Goal: Check status: Verify the current state of an ongoing process or item

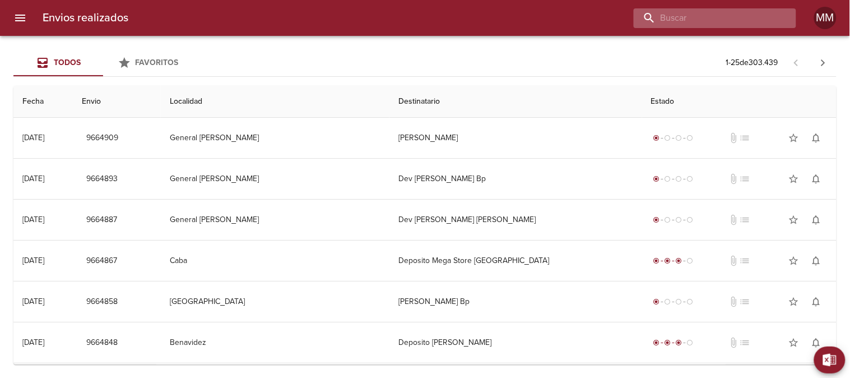
click at [722, 14] on input "buscar" at bounding box center [705, 18] width 143 height 20
paste input "NAARA [PERSON_NAME]"
type input "NAARA [PERSON_NAME]"
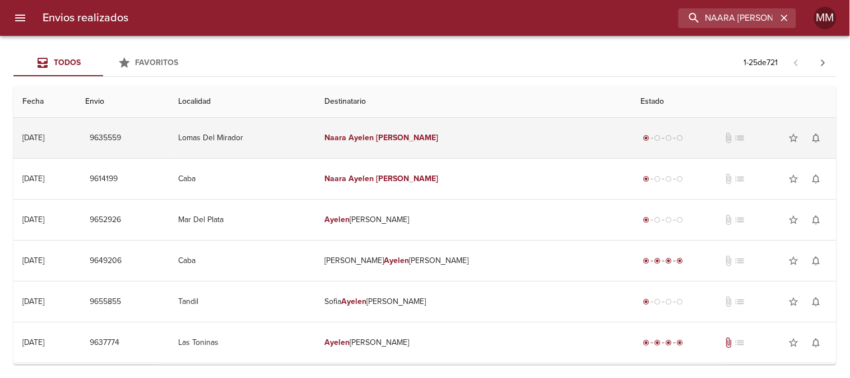
click at [413, 132] on td "[PERSON_NAME]" at bounding box center [474, 138] width 316 height 40
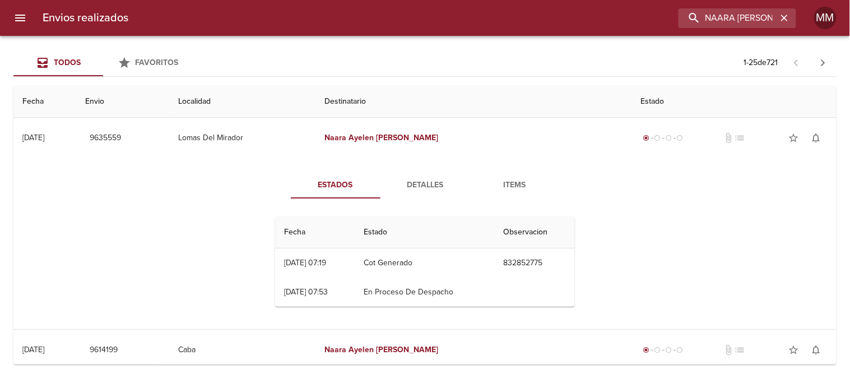
click at [407, 188] on span "Detalles" at bounding box center [425, 185] width 76 height 14
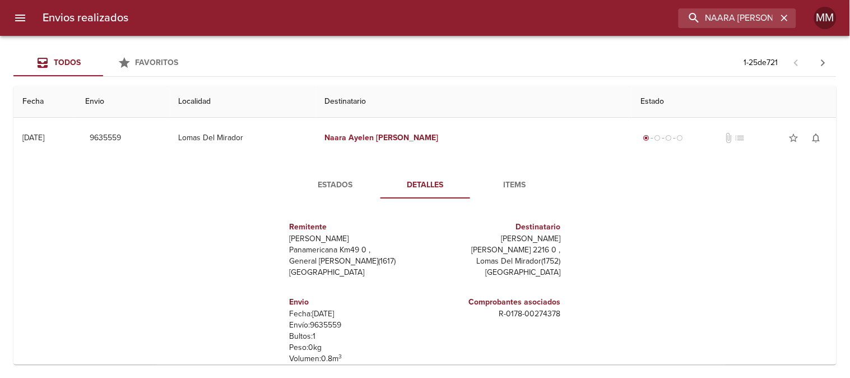
click at [511, 185] on span "Items" at bounding box center [515, 185] width 76 height 14
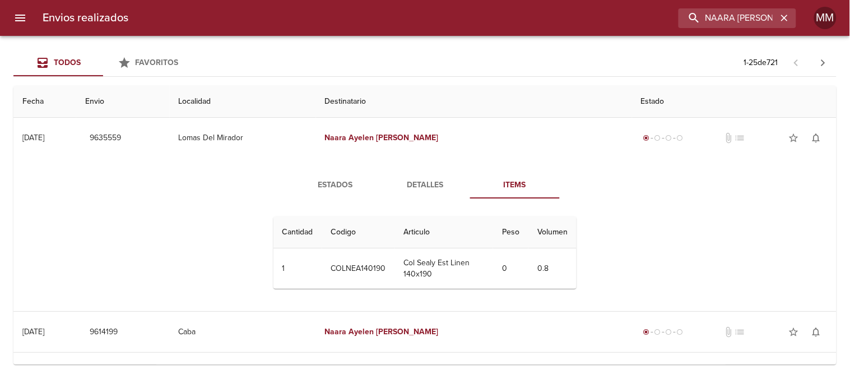
click at [342, 188] on span "Estados" at bounding box center [335, 185] width 76 height 14
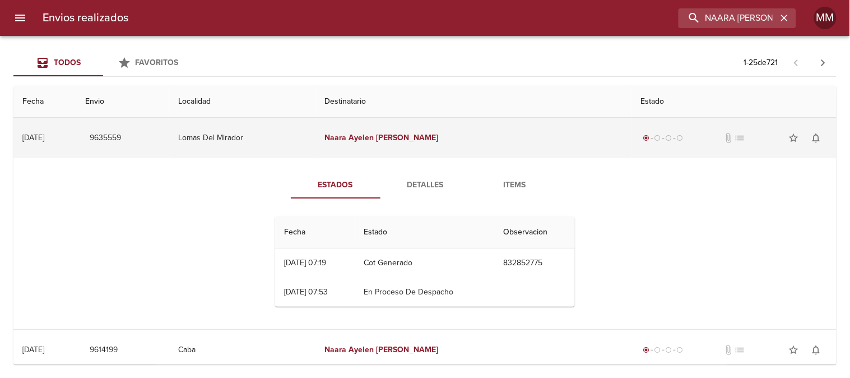
click at [249, 145] on td "Lomas Del Mirador" at bounding box center [243, 138] width 146 height 40
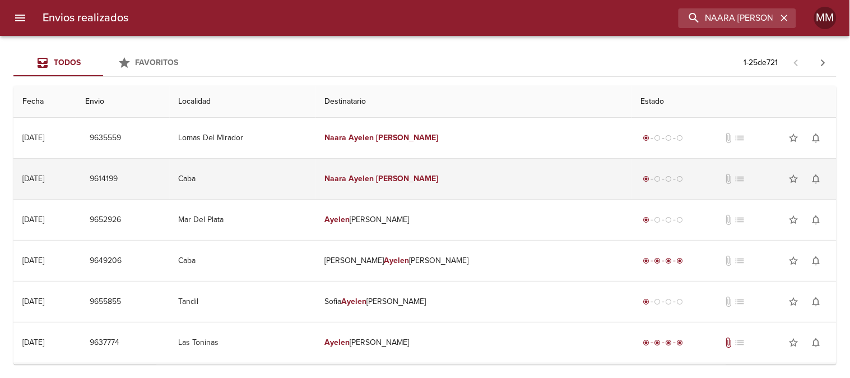
click at [374, 175] on em "Ayelen" at bounding box center [361, 179] width 25 height 10
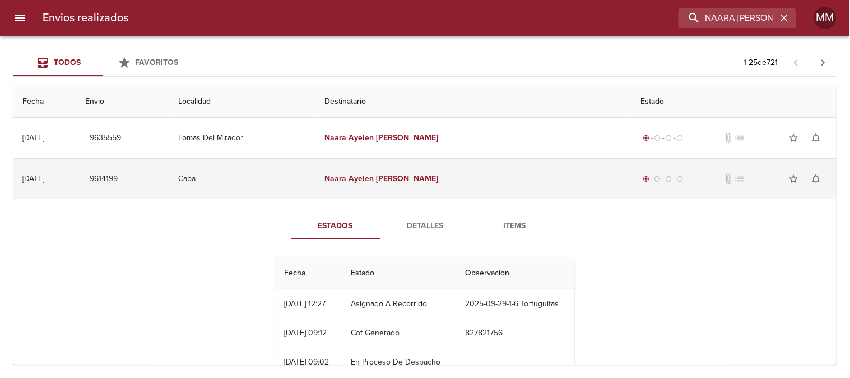
click at [408, 194] on td "[PERSON_NAME]" at bounding box center [474, 179] width 316 height 40
